Goal: Task Accomplishment & Management: Manage account settings

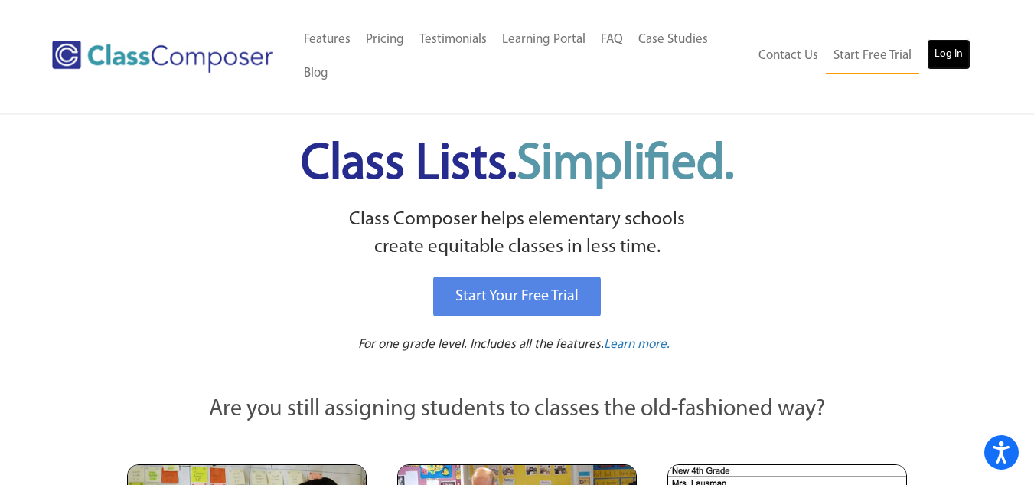
drag, startPoint x: 0, startPoint y: 0, endPoint x: 948, endPoint y: 41, distance: 948.9
click at [948, 41] on link "Log In" at bounding box center [949, 54] width 44 height 31
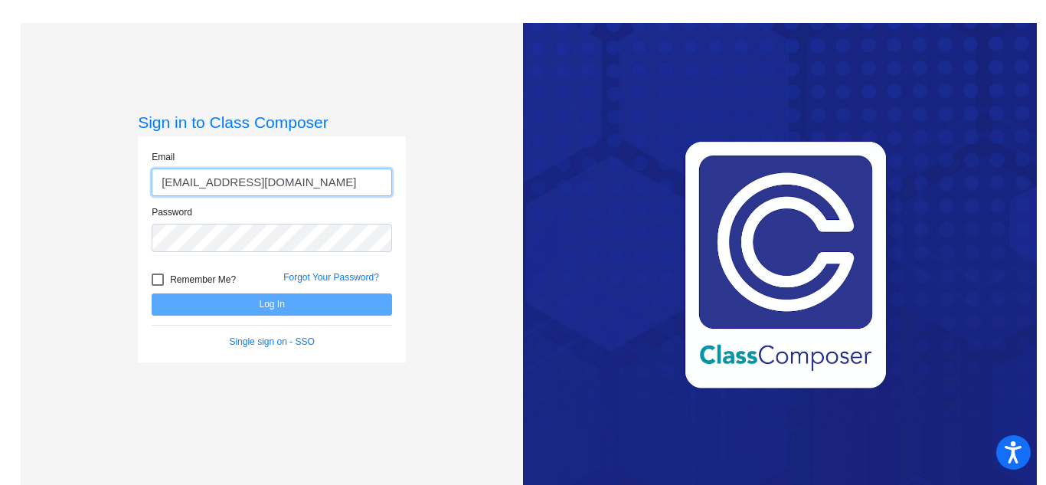
type input "[EMAIL_ADDRESS][DOMAIN_NAME]"
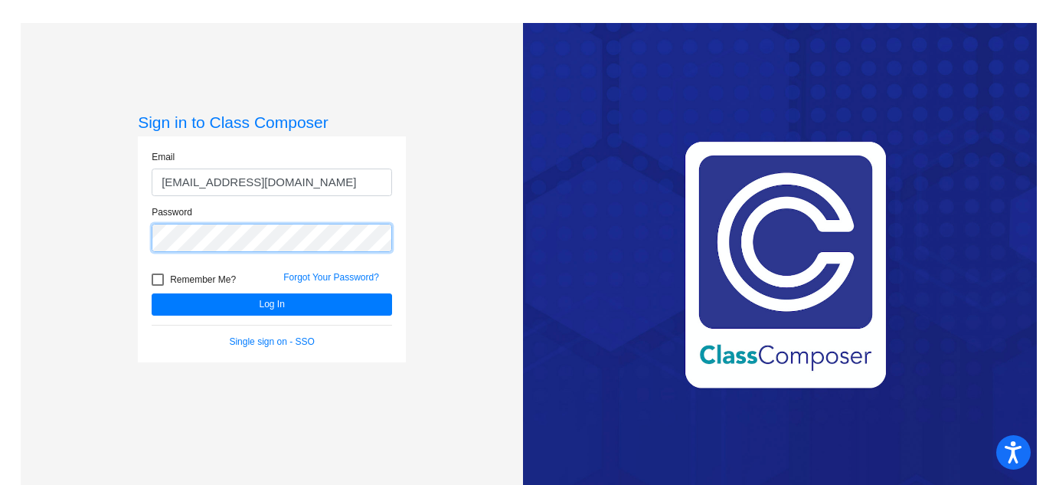
click at [152, 293] on button "Log In" at bounding box center [272, 304] width 240 height 22
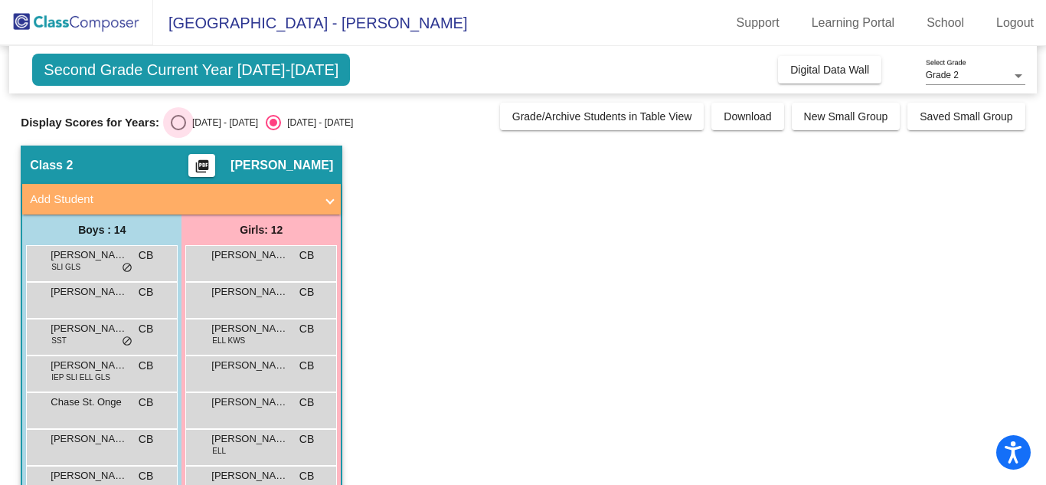
click at [175, 123] on div "Select an option" at bounding box center [178, 122] width 15 height 15
click at [178, 130] on input "[DATE] - [DATE]" at bounding box center [178, 130] width 1 height 1
radio input "true"
